Goal: Communication & Community: Answer question/provide support

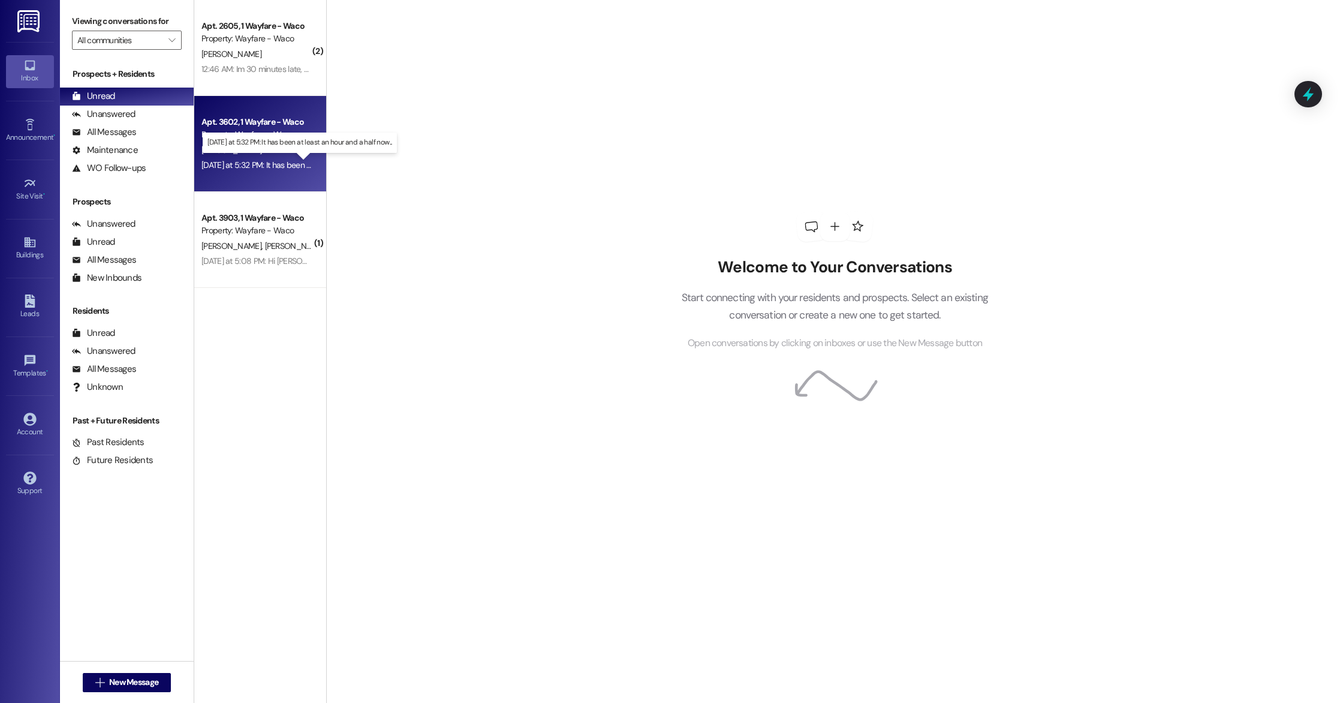
click at [269, 166] on div "[DATE] at 5:32 PM: It has been at least an hour and a half now... [DATE] at 5:3…" at bounding box center [309, 164] width 217 height 11
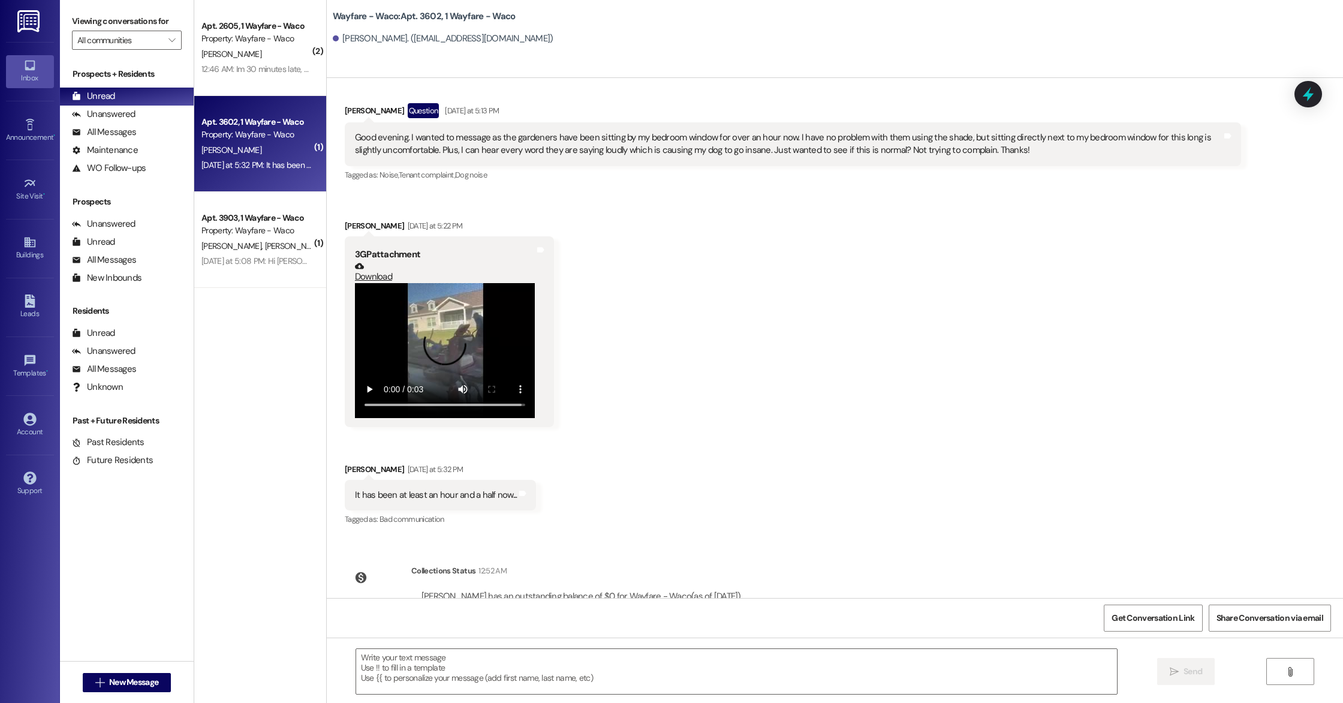
scroll to position [3901, 0]
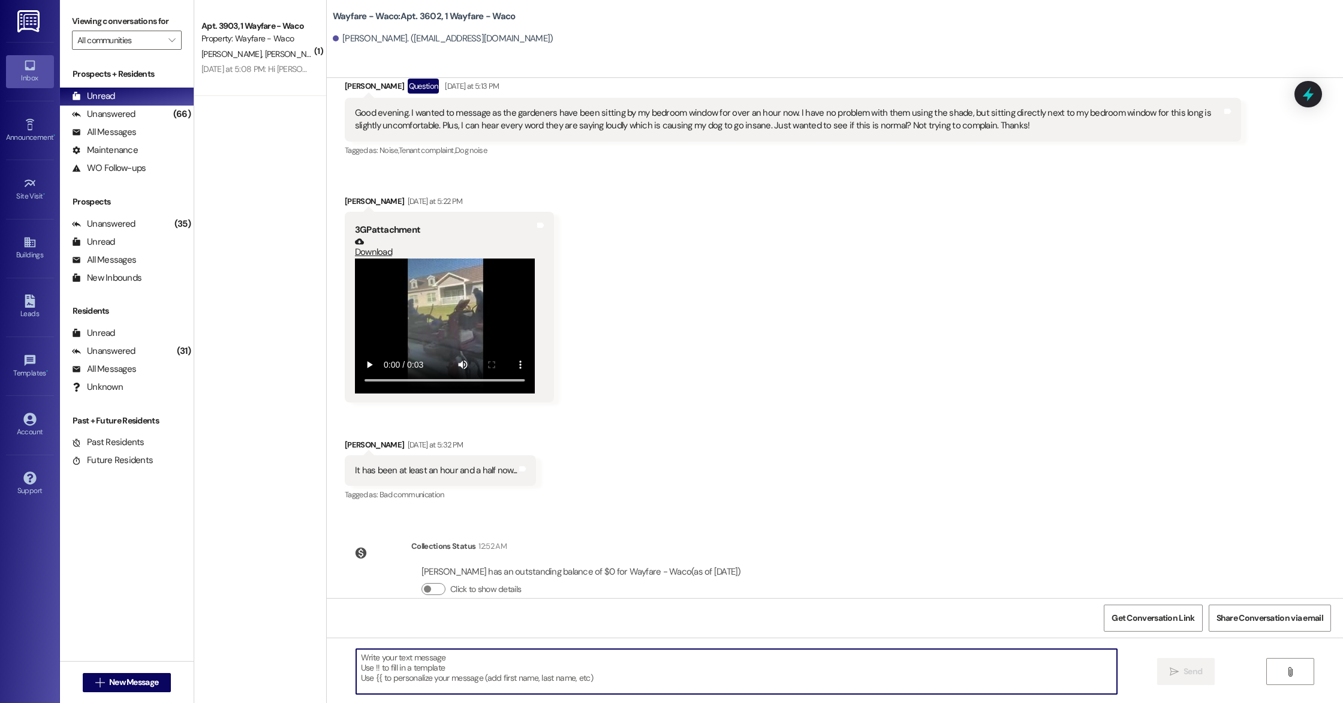
click at [756, 677] on textarea at bounding box center [736, 671] width 761 height 45
click at [381, 656] on textarea "Hey [PERSON_NAME], sorry about that we will reach out to them about this." at bounding box center [736, 671] width 761 height 45
click at [607, 667] on textarea "Hey [PERSON_NAME], sorry about that we will reach out to them about this." at bounding box center [736, 671] width 761 height 45
type textarea "Hey [PERSON_NAME], sorry about that we will reach out to them about this."
click at [1181, 668] on span "Send" at bounding box center [1192, 671] width 23 height 13
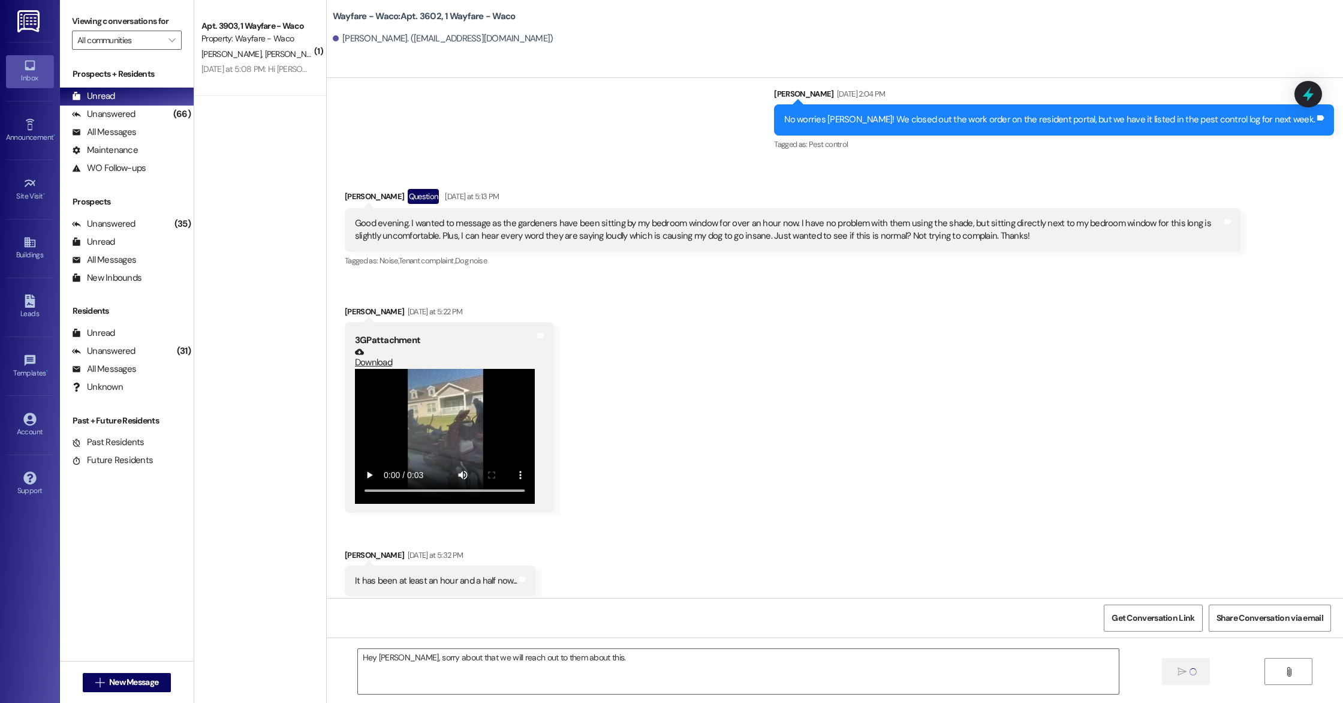
scroll to position [3985, 0]
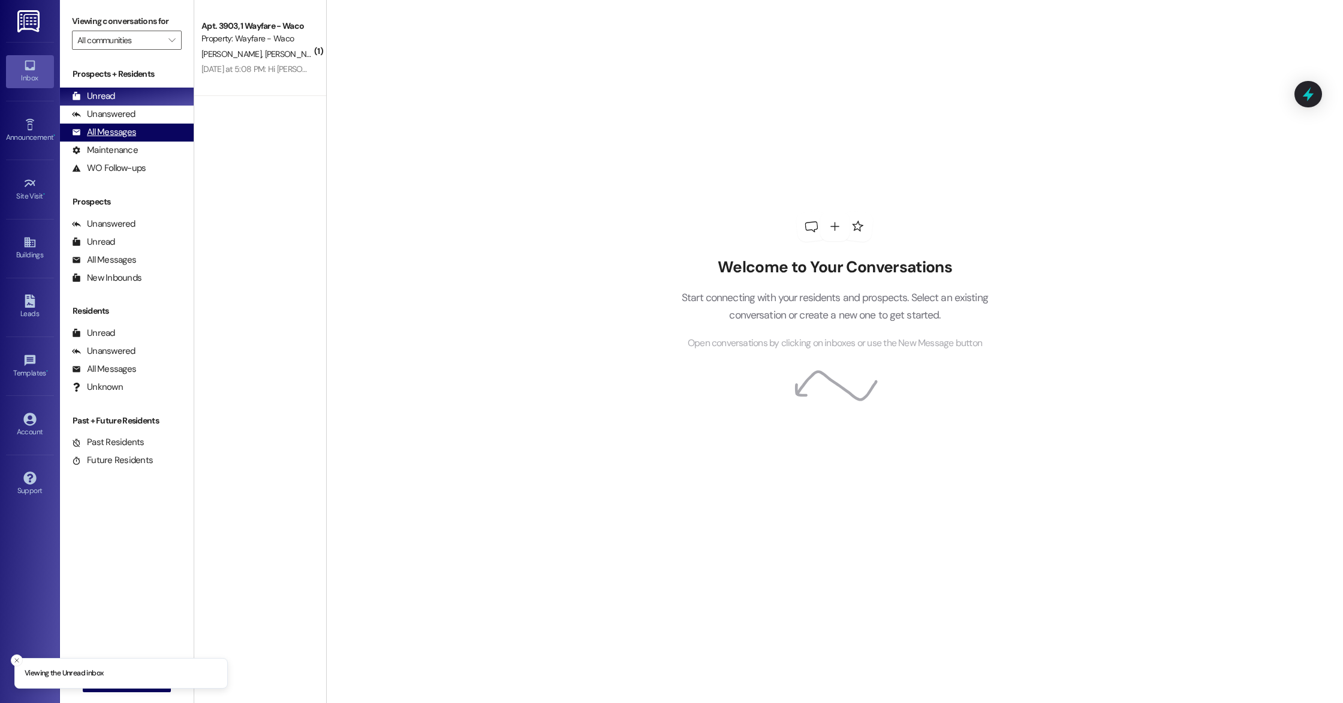
click at [132, 127] on div "All Messages" at bounding box center [104, 132] width 64 height 13
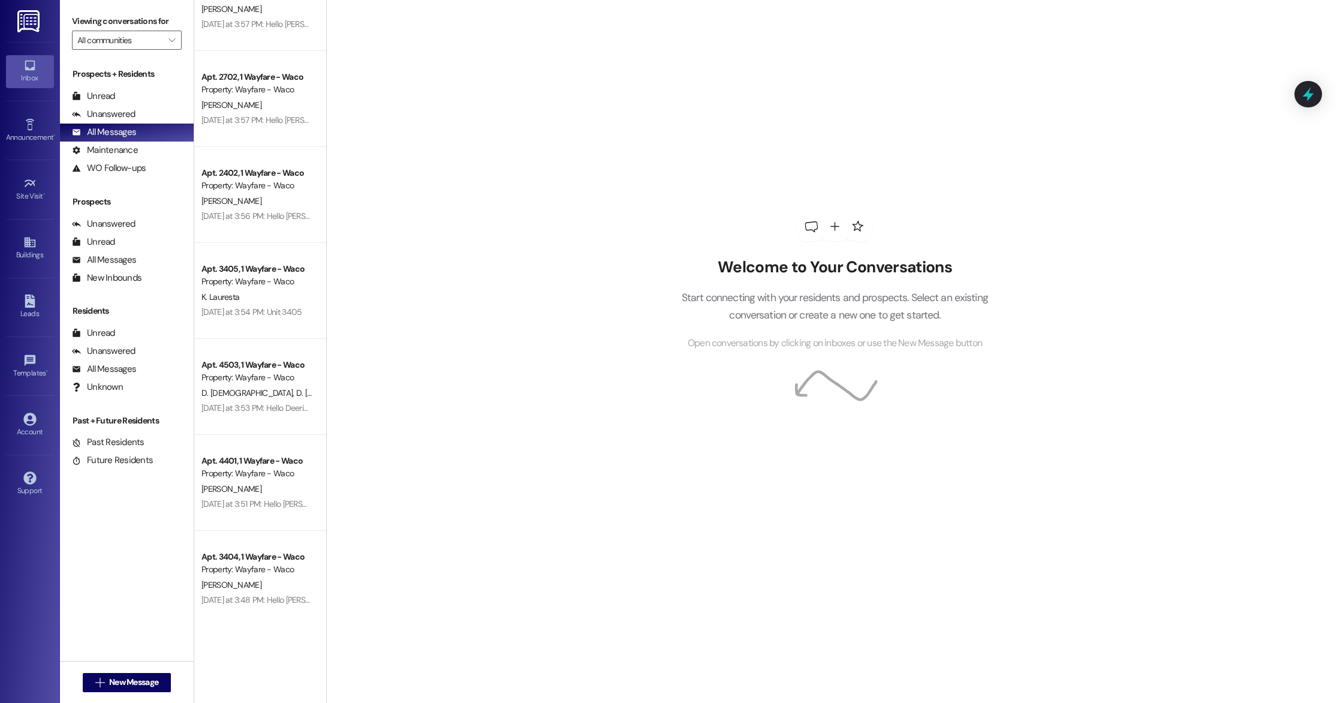
scroll to position [2356, 0]
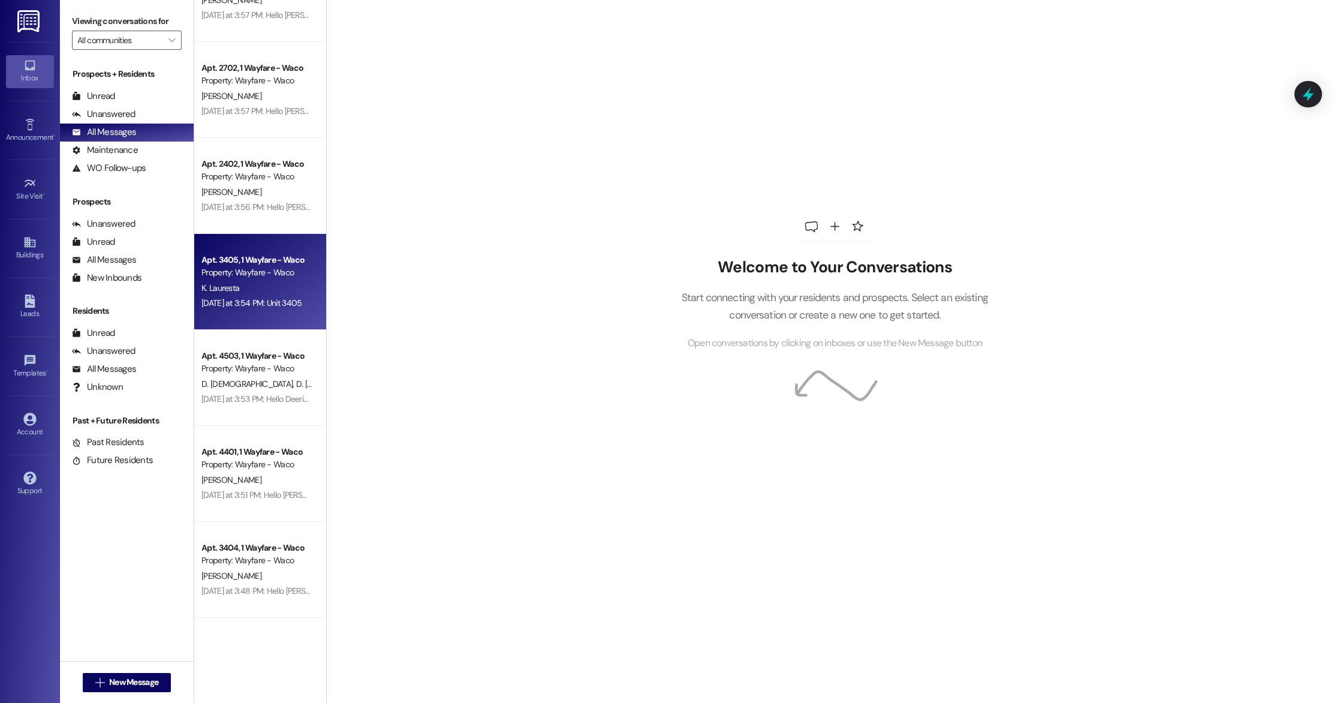
click at [261, 263] on div "Apt. 3405, 1 Wayfare - Waco" at bounding box center [256, 260] width 111 height 13
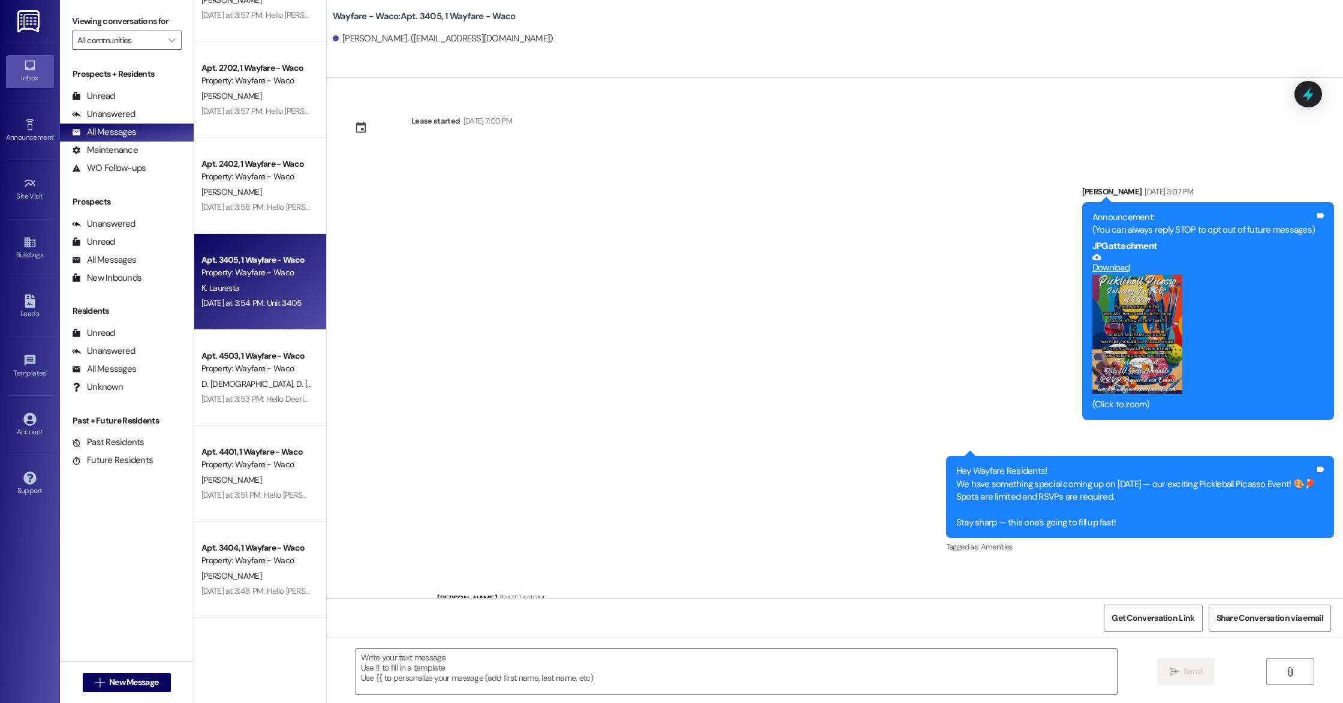
scroll to position [1489, 0]
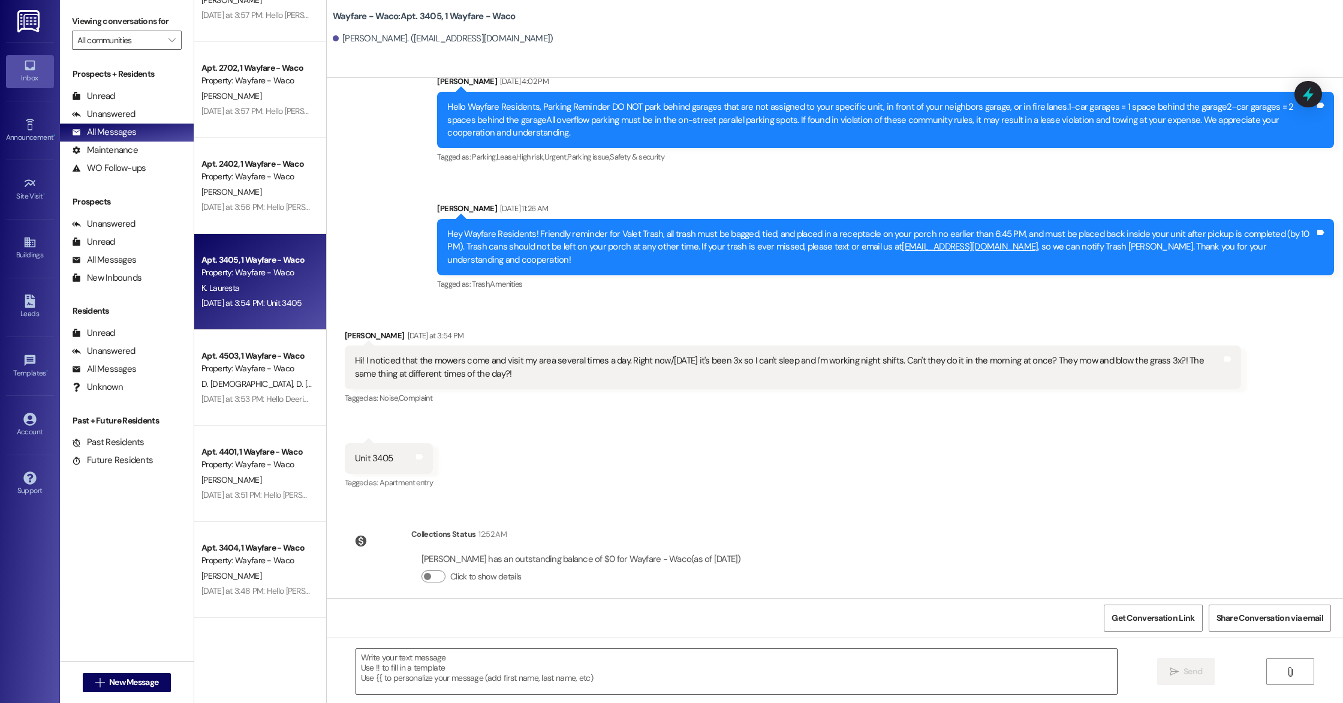
click at [561, 683] on textarea at bounding box center [736, 671] width 761 height 45
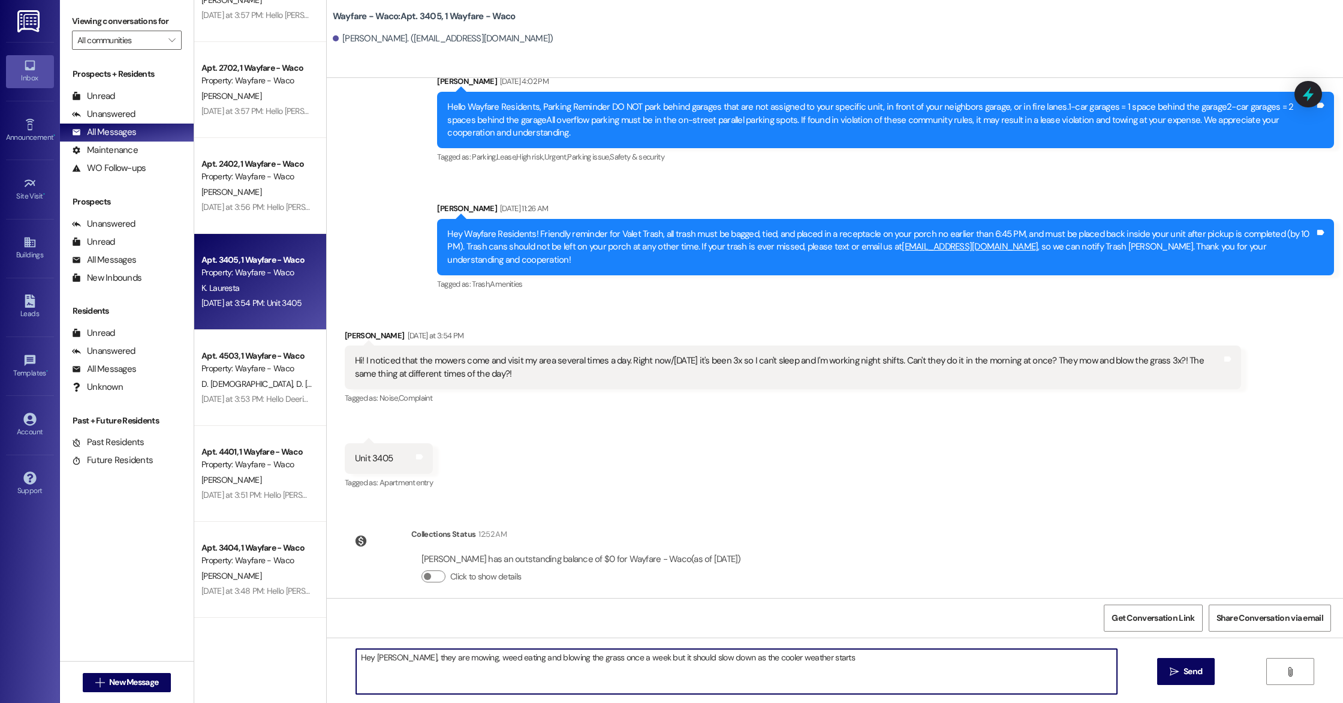
click at [716, 656] on textarea "Hey Kristina, they are mowing, weed eating and blowing the grass once a week bu…" at bounding box center [736, 671] width 761 height 45
click at [849, 665] on textarea "Hey Kristina, they are mowing, weed eating and blowing the grass once a week bu…" at bounding box center [736, 671] width 761 height 45
click at [577, 657] on textarea "Hey Kristina, they are mowing, weed eating and blowing the grass once a week bu…" at bounding box center [736, 671] width 761 height 45
click at [1078, 661] on textarea "Hey Kristina, they are mowing, weed eating and blowing the grass which is what …" at bounding box center [736, 671] width 761 height 45
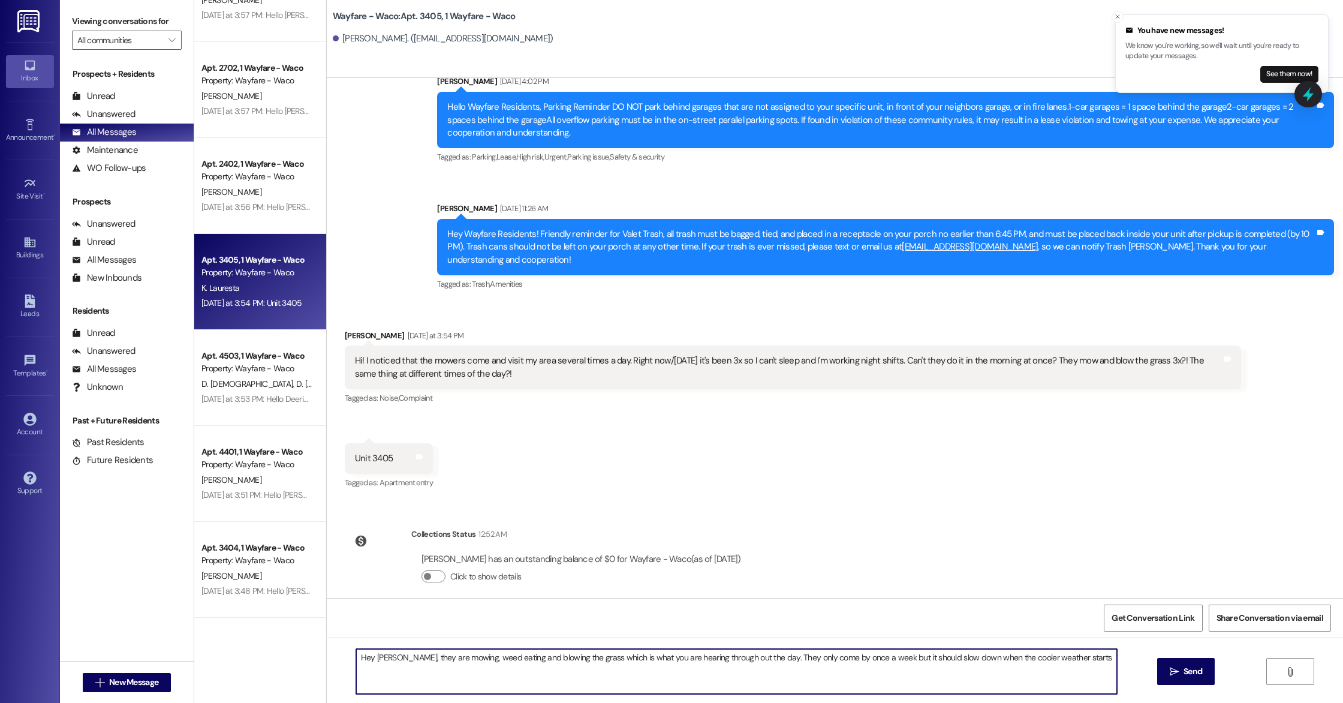
click at [840, 659] on textarea "Hey Kristina, they are mowing, weed eating and blowing the grass which is what …" at bounding box center [736, 671] width 761 height 45
click at [879, 657] on textarea "Hey Kristina, they are mowing, weed eating and blowing the grass which is what …" at bounding box center [736, 671] width 761 height 45
click at [961, 661] on textarea "Hey Kristina, they are mowing, weed eating and blowing the grass which is what …" at bounding box center [736, 671] width 761 height 45
click at [825, 657] on textarea "Hey Kristina, they are mowing, weed eating and blowing the grass which is what …" at bounding box center [736, 671] width 761 height 45
click at [909, 662] on textarea "Hey Kristina, they are mowing, weed eating and blowing the grass which is what …" at bounding box center [736, 671] width 761 height 45
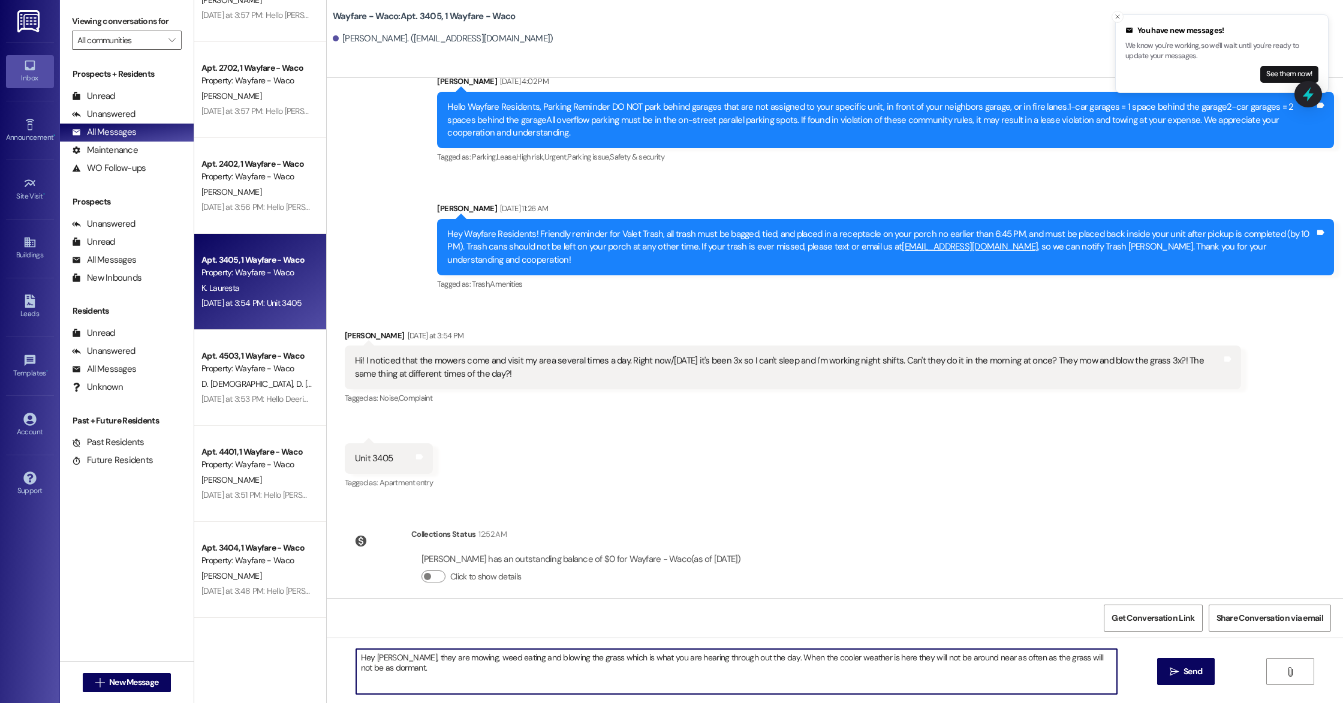
drag, startPoint x: 408, startPoint y: 673, endPoint x: 394, endPoint y: 658, distance: 20.4
click at [394, 658] on textarea "Hey Kristina, they are mowing, weed eating and blowing the grass which is what …" at bounding box center [736, 671] width 761 height 45
click at [402, 682] on textarea "Hey Kristina, they are mowing, weed eating and blowing the grass which is what …" at bounding box center [736, 671] width 761 height 45
type textarea "Hey Kristina, they are mowing, weed eating and blowing the grass which is what …"
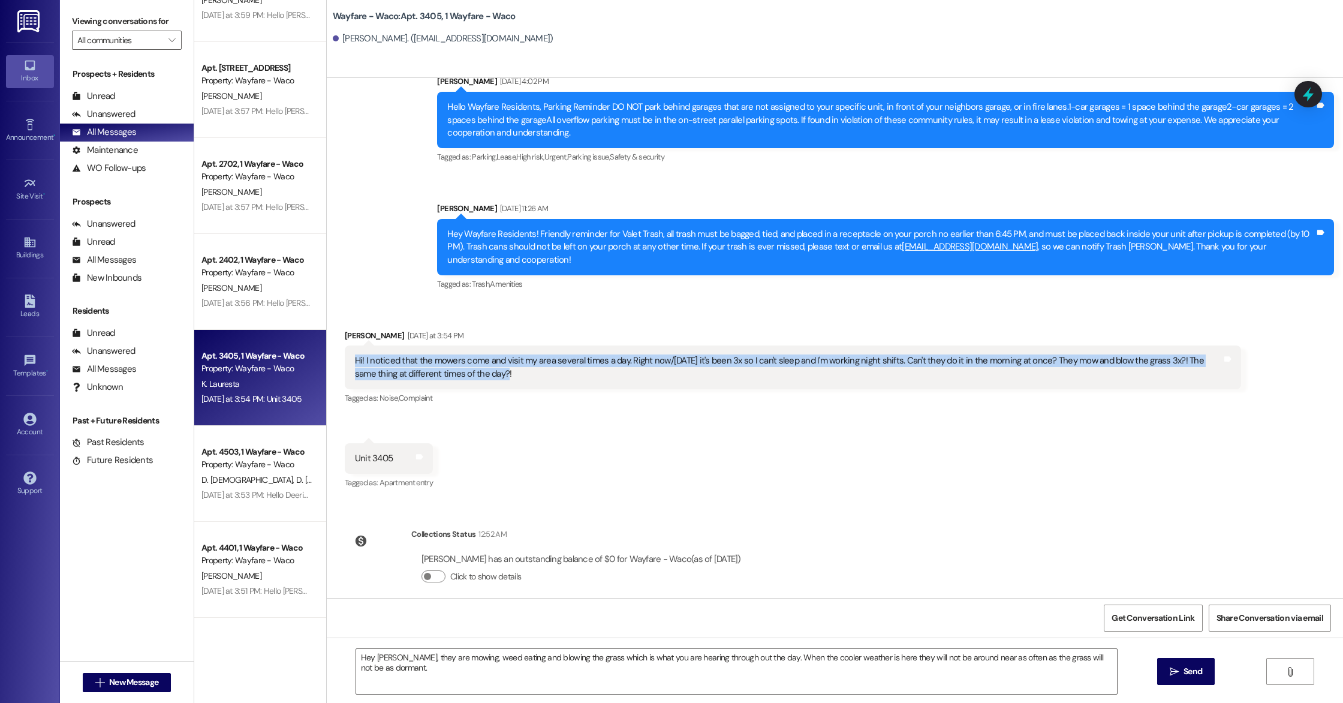
drag, startPoint x: 344, startPoint y: 344, endPoint x: 489, endPoint y: 363, distance: 147.0
click at [489, 363] on div "Hi! I noticed that the mowers come and visit my area several times a day. Right…" at bounding box center [789, 367] width 870 height 26
copy div "Hi! I noticed that the mowers come and visit my area several times a day. Right…"
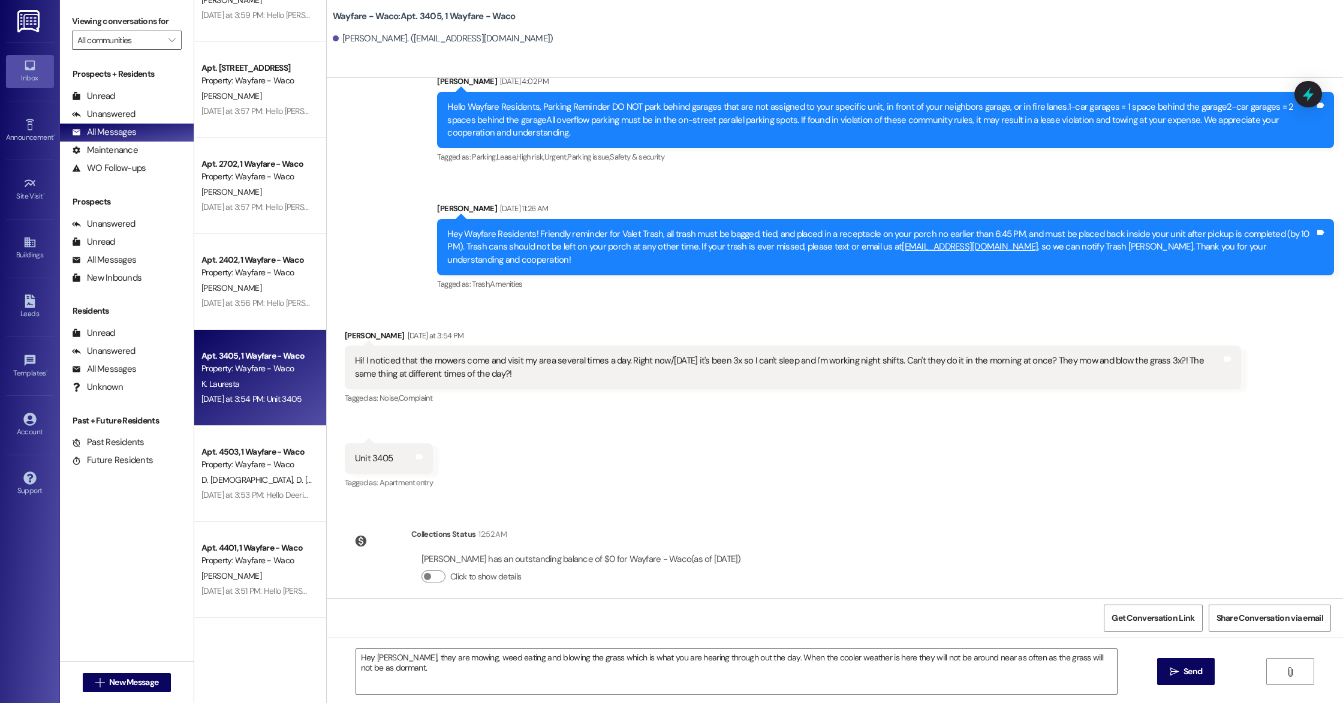
click at [388, 264] on div "Announcement, sent via SMS Bryce Rosas Aug 21, 2025 at 4:02 PM Hello Wayfare Re…" at bounding box center [835, 175] width 1016 height 254
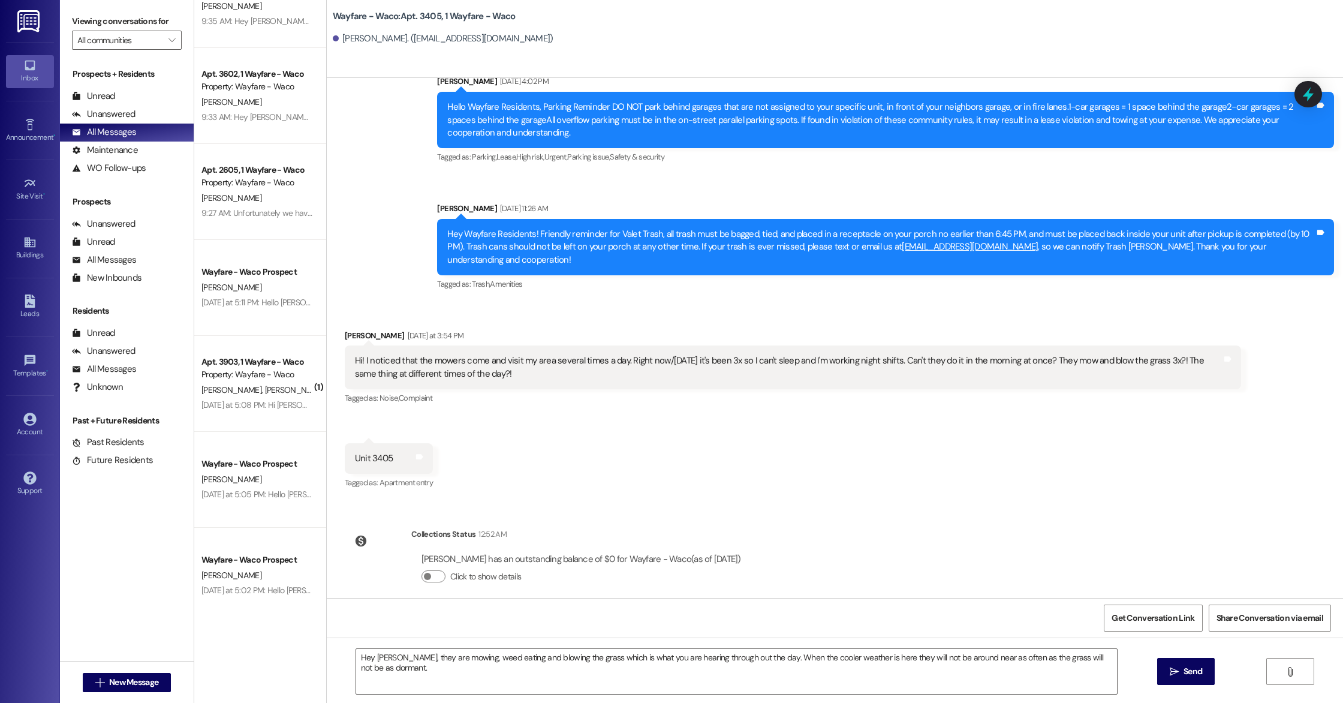
scroll to position [0, 0]
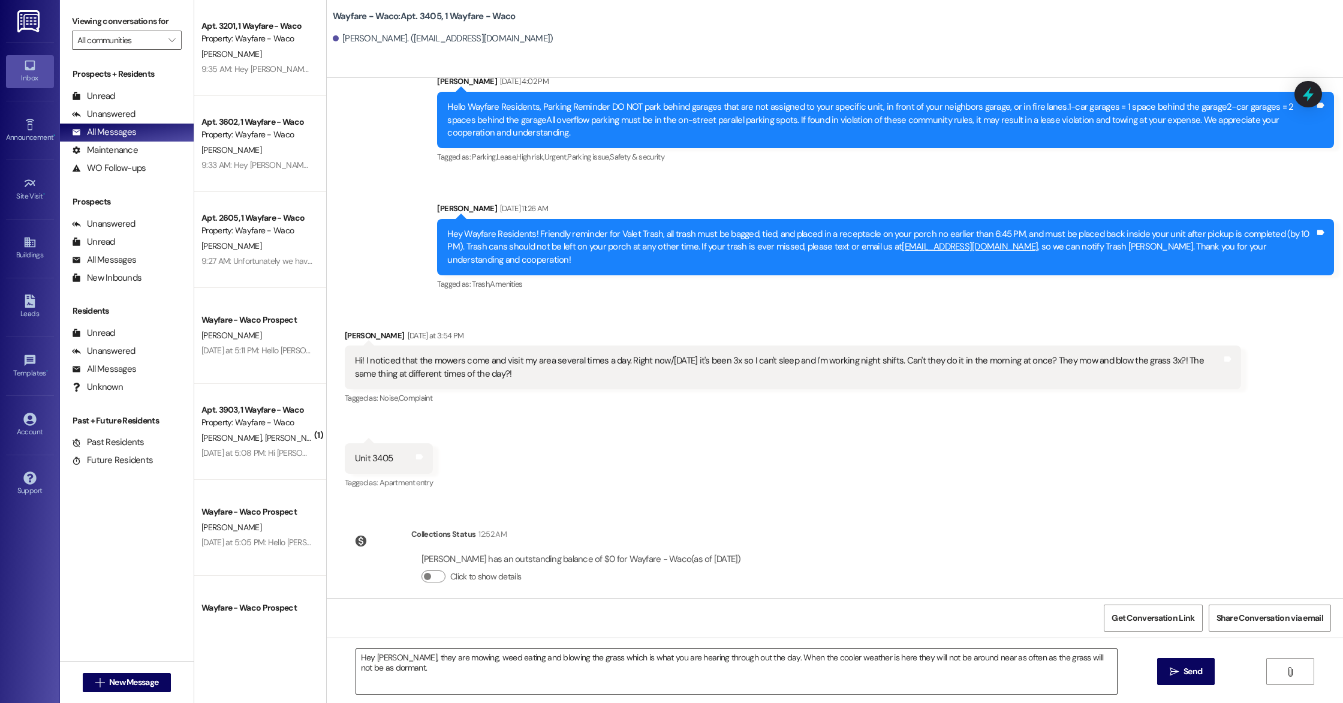
click at [502, 670] on textarea "Hey Kristina, they are mowing, weed eating and blowing the grass which is what …" at bounding box center [736, 671] width 761 height 45
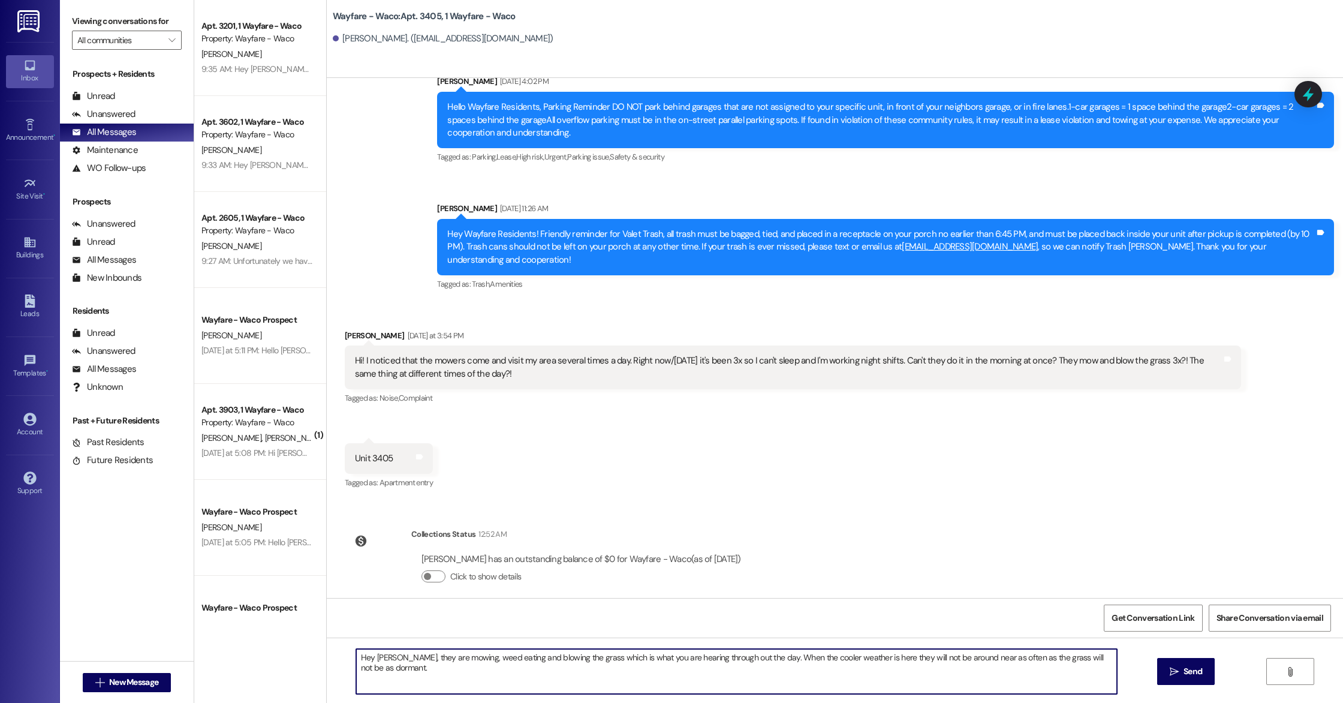
drag, startPoint x: 418, startPoint y: 670, endPoint x: 336, endPoint y: 656, distance: 83.4
click at [336, 656] on div "Hey Kristina, they are mowing, weed eating and blowing the grass which is what …" at bounding box center [835, 682] width 1016 height 90
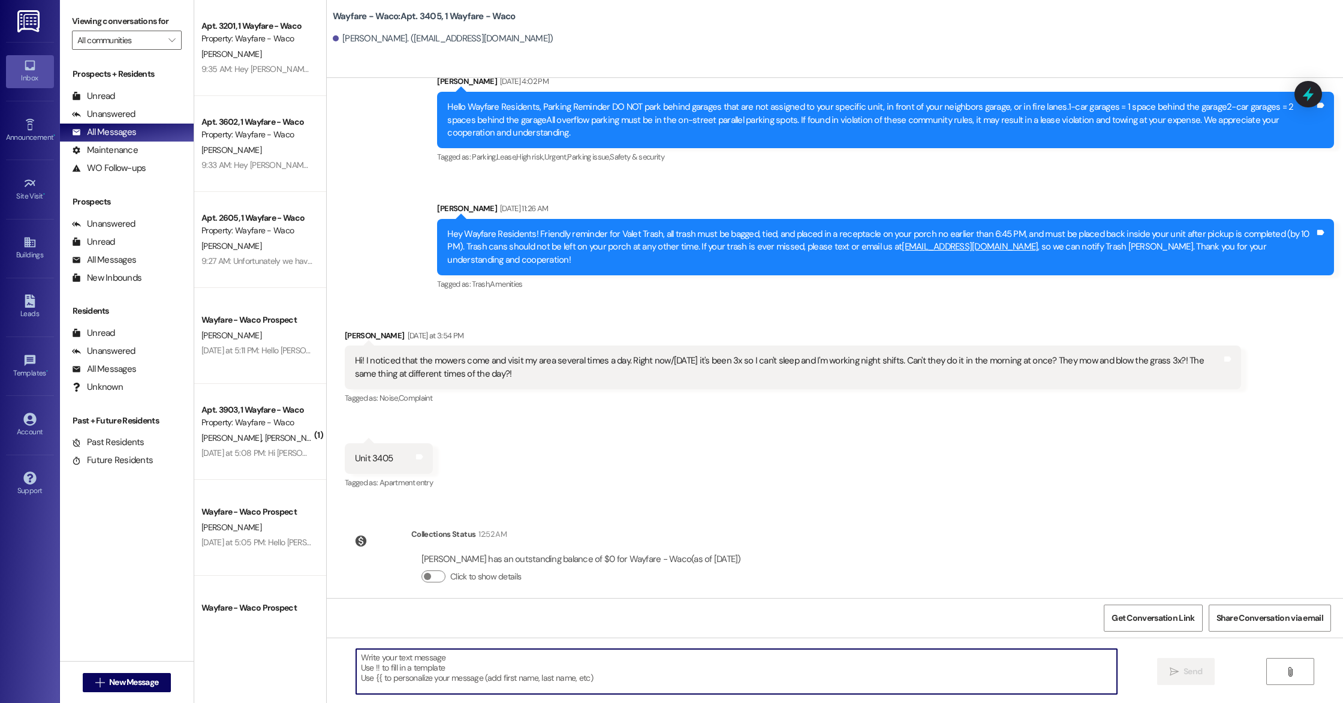
click at [466, 664] on textarea at bounding box center [736, 671] width 761 height 45
click at [402, 677] on textarea at bounding box center [736, 671] width 761 height 45
paste textarea "Hi [Resident's Name], thank you for reaching out—I completely understand how di…"
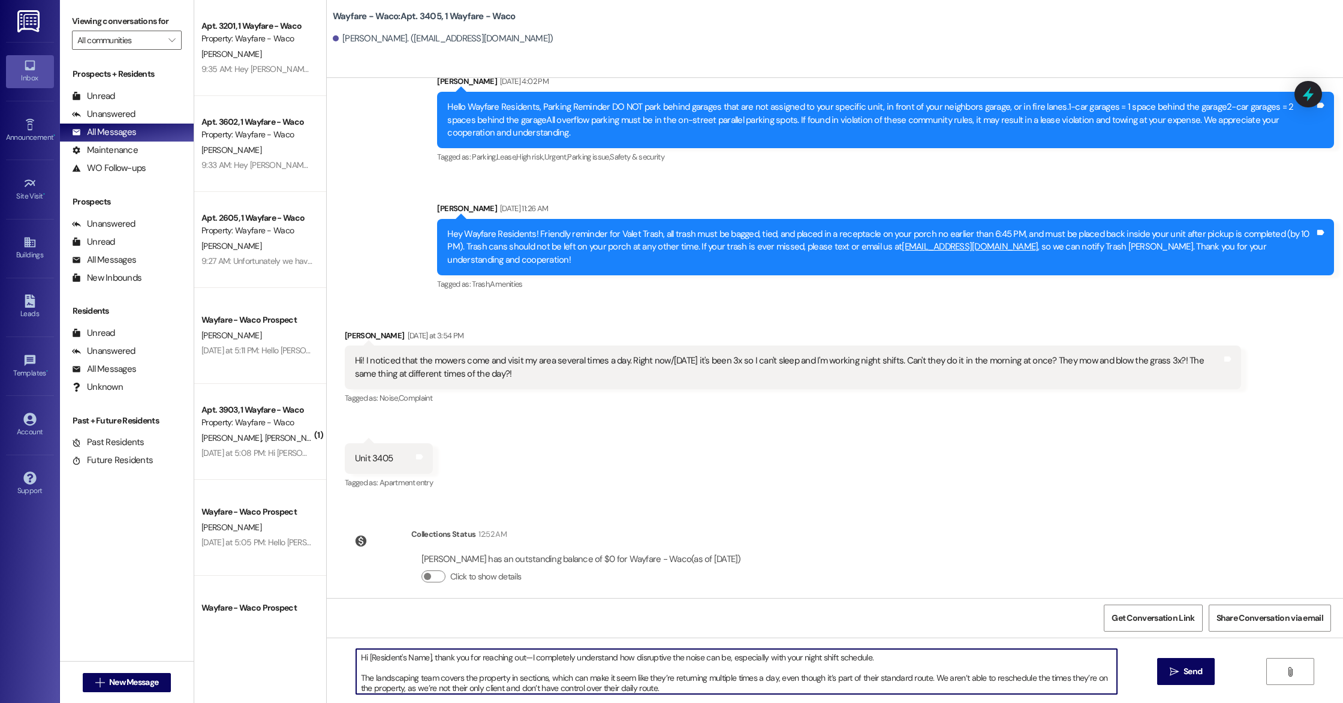
click at [422, 659] on textarea "Hi [Resident's Name], thank you for reaching out—I completely understand how di…" at bounding box center [736, 671] width 761 height 45
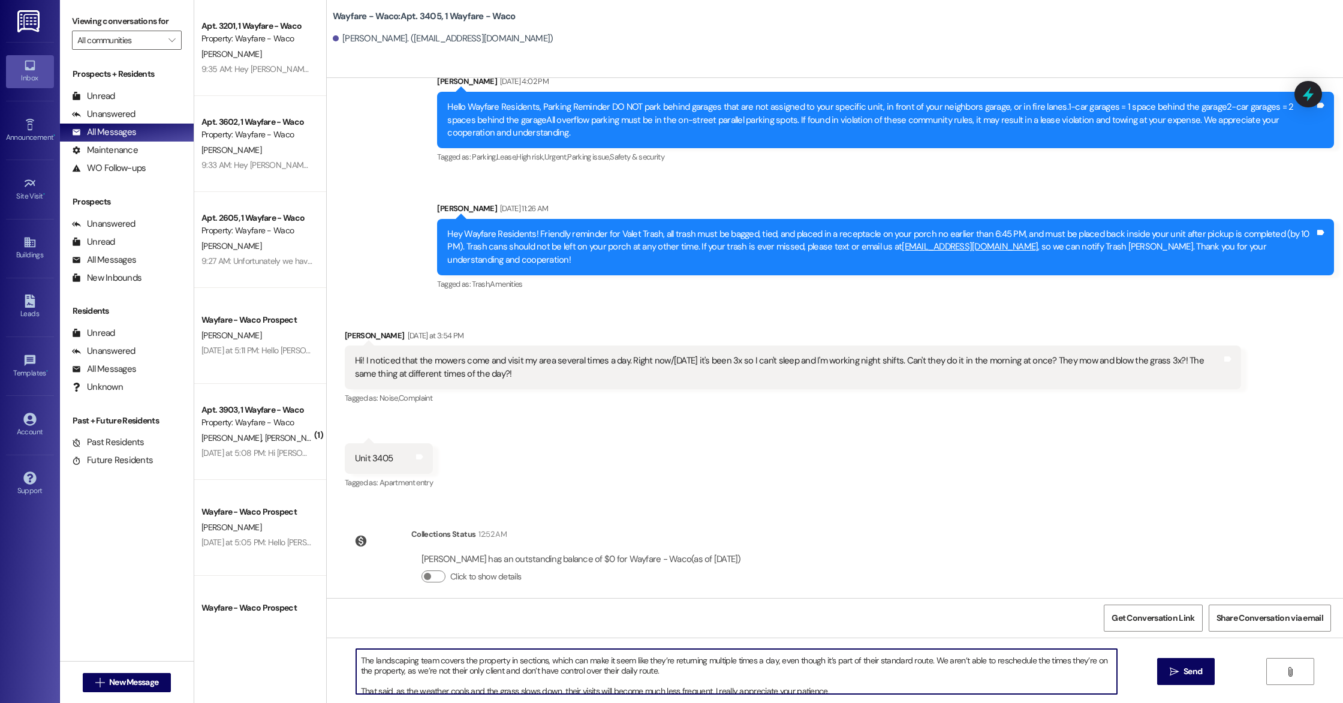
scroll to position [21, 0]
click at [539, 658] on textarea "Hi Kristina, thank you for reaching out—I completely understand how disruptive …" at bounding box center [736, 671] width 761 height 45
click at [784, 668] on textarea "Hi Kristina, thank you for reaching out—I completely understand how disruptive …" at bounding box center [736, 671] width 761 height 45
click at [615, 656] on textarea "Hi Kristina, thank you for reaching out—I completely understand how disruptive …" at bounding box center [736, 671] width 761 height 45
click at [802, 674] on textarea "Hi Kristina, thank you for reaching out—I completely understand how disruptive …" at bounding box center [736, 671] width 761 height 45
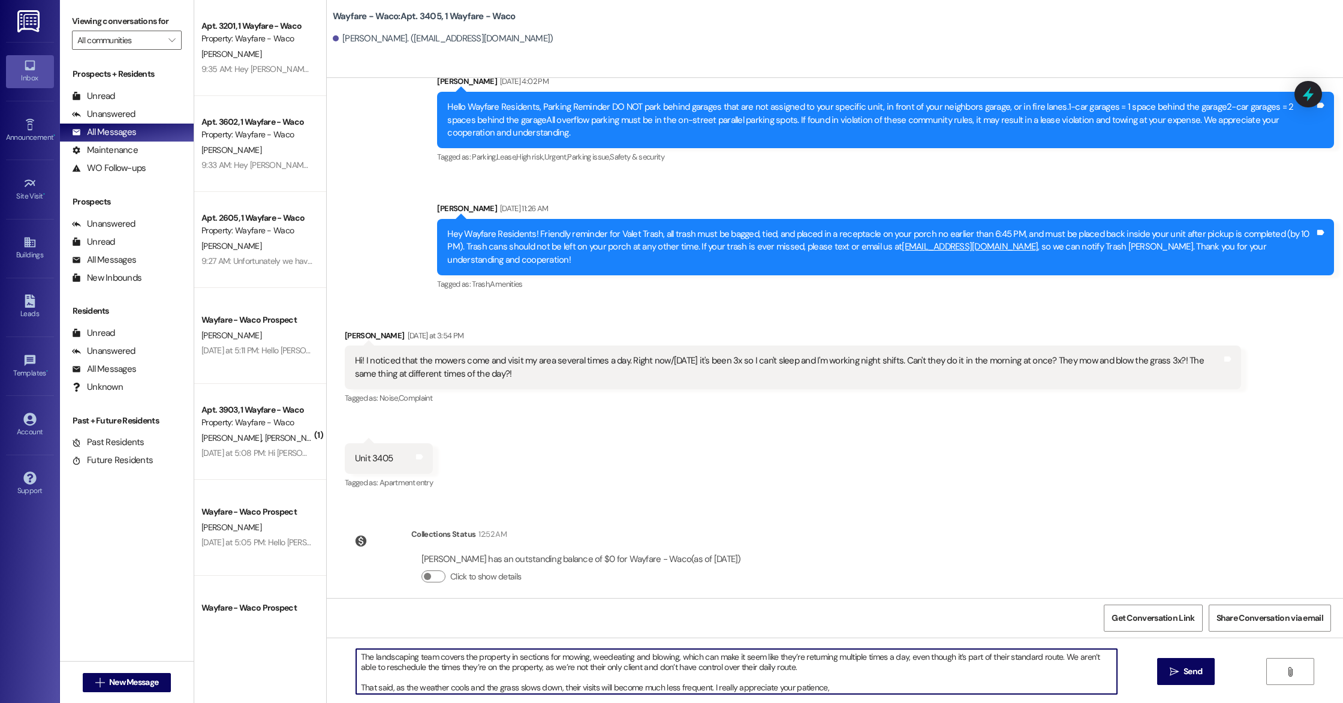
scroll to position [23, 0]
click at [831, 683] on textarea "Hi Kristina, thank you for reaching out—I completely understand how disruptive …" at bounding box center [736, 671] width 761 height 45
click at [391, 676] on textarea "Hi Kristina, thank you for reaching out—I completely understand how disruptive …" at bounding box center [736, 671] width 761 height 45
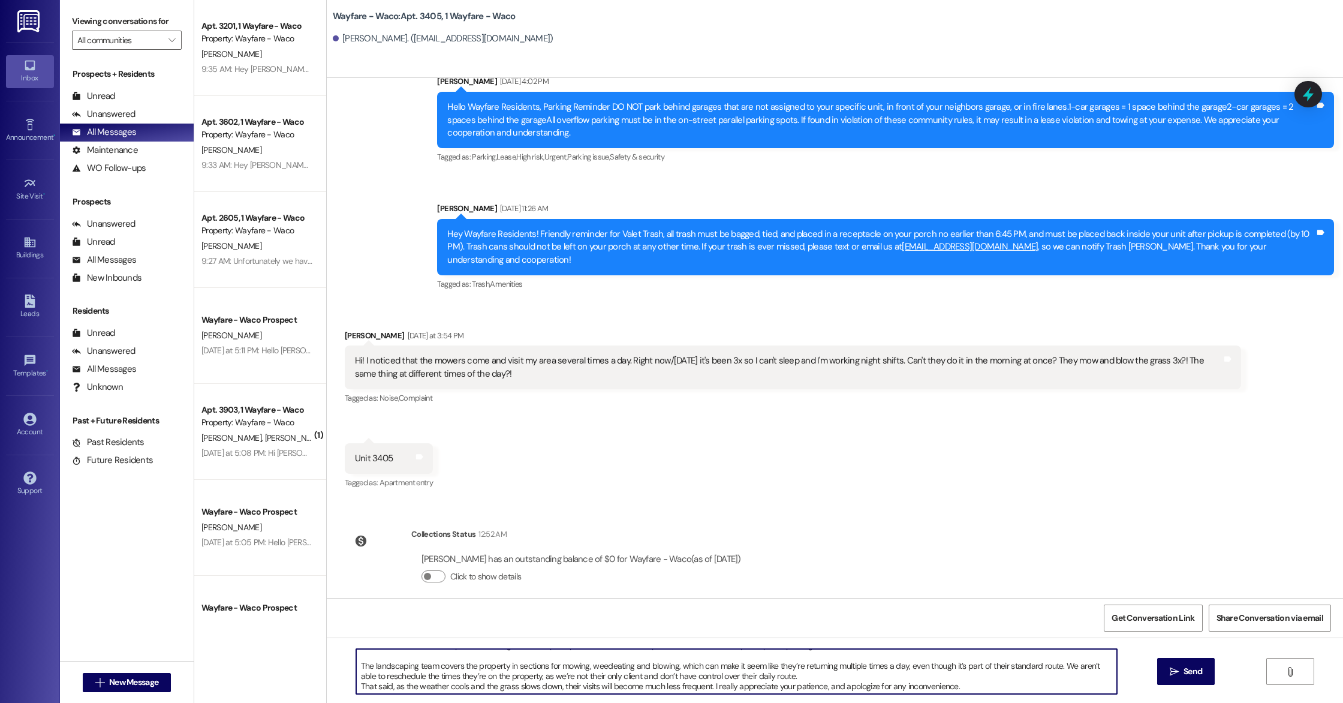
scroll to position [13, 0]
click at [965, 686] on textarea "Hi Kristina, thank you for reaching out—I completely understand how disruptive …" at bounding box center [736, 671] width 761 height 45
click at [654, 686] on textarea "Hi Kristina, thank you for reaching out—I completely understand how disruptive …" at bounding box center [736, 671] width 761 height 45
click at [966, 683] on textarea "Hi Kristina, thank you for reaching out—I completely understand how disruptive …" at bounding box center [736, 671] width 761 height 45
type textarea "Hi Kristina, thank you for reaching out—I completely understand how disruptive …"
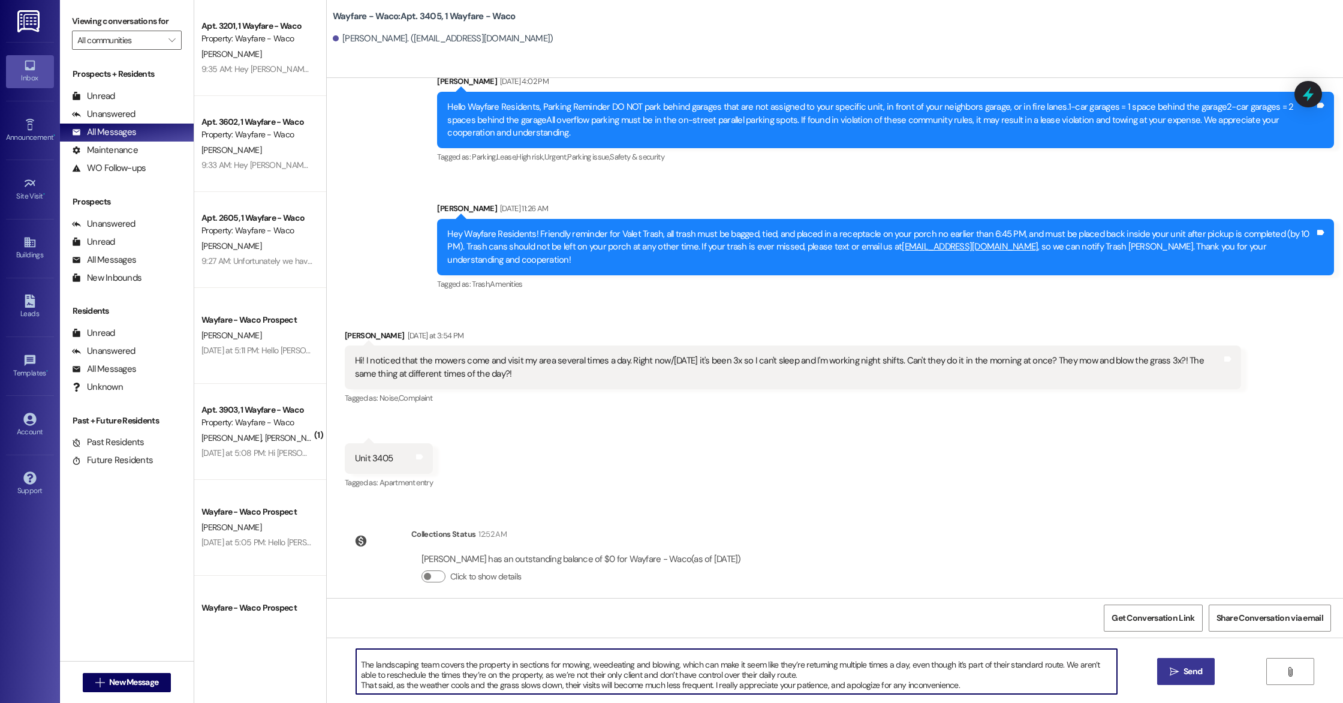
click at [1190, 676] on span "Send" at bounding box center [1192, 671] width 19 height 13
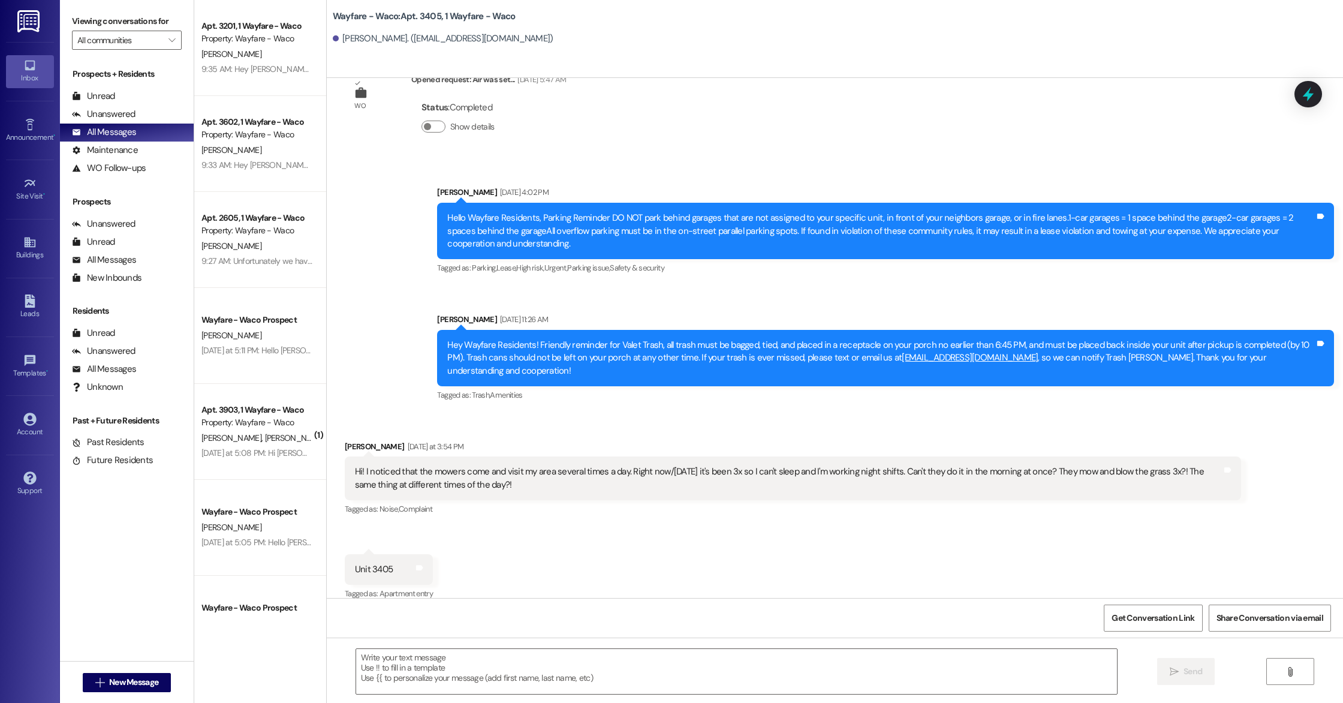
scroll to position [1623, 0]
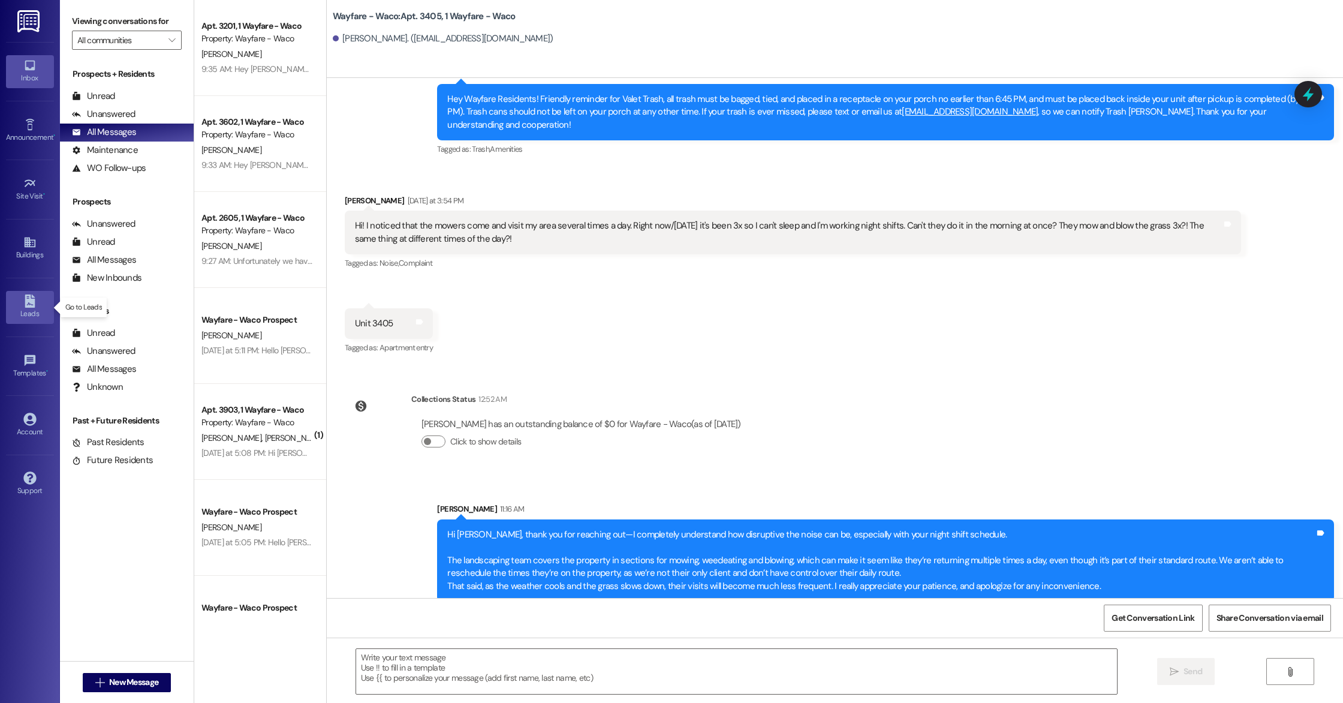
click at [30, 301] on icon at bounding box center [30, 300] width 10 height 13
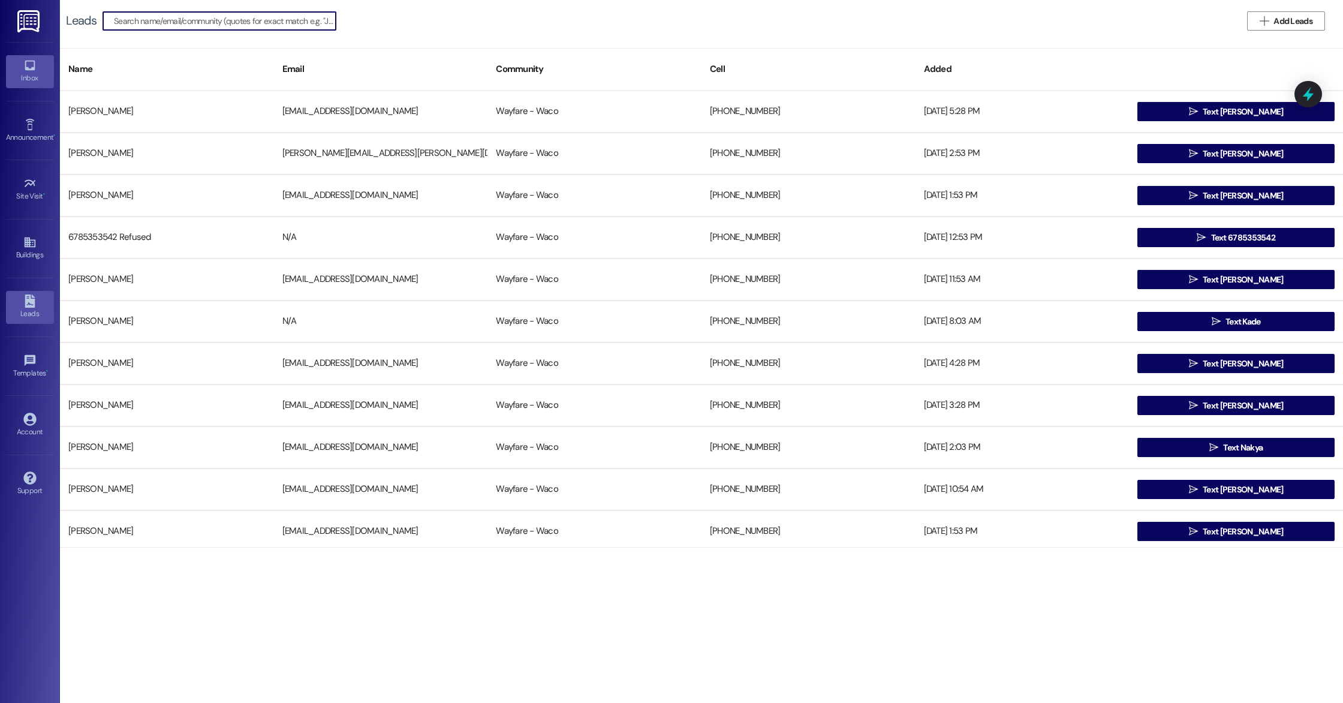
click at [22, 66] on link "Inbox" at bounding box center [30, 71] width 48 height 32
